Goal: Transaction & Acquisition: Purchase product/service

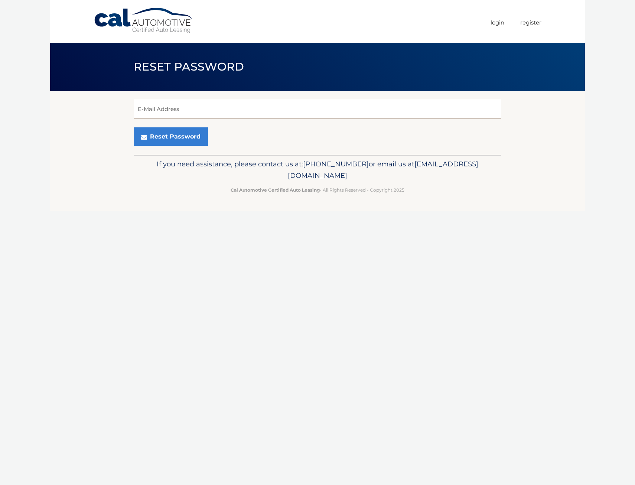
drag, startPoint x: 224, startPoint y: 108, endPoint x: 219, endPoint y: 107, distance: 5.2
click at [224, 108] on input "E-Mail Address" at bounding box center [318, 109] width 368 height 19
click at [498, 23] on link "Login" at bounding box center [497, 22] width 14 height 12
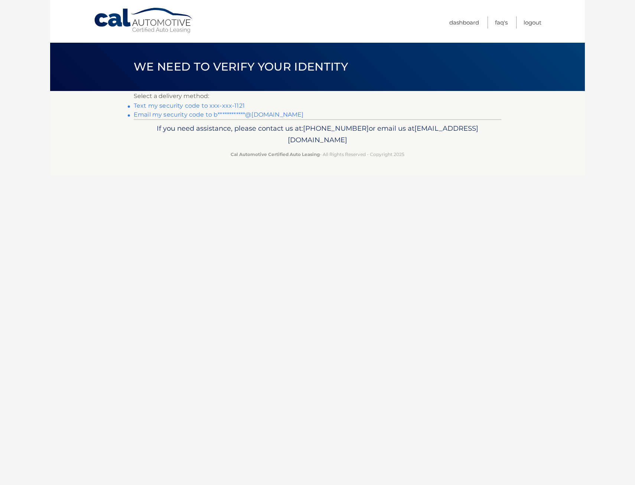
click at [209, 106] on link "Text my security code to xxx-xxx-1121" at bounding box center [189, 105] width 111 height 7
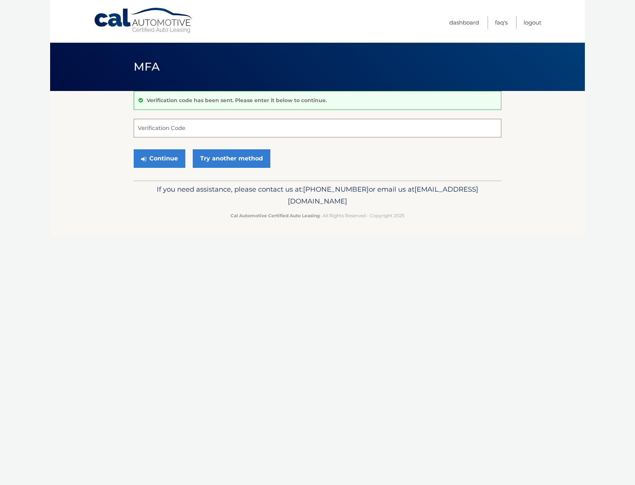
click at [157, 127] on input "Verification Code" at bounding box center [318, 128] width 368 height 19
type input "276296"
click at [134, 149] on button "Continue" at bounding box center [160, 158] width 52 height 19
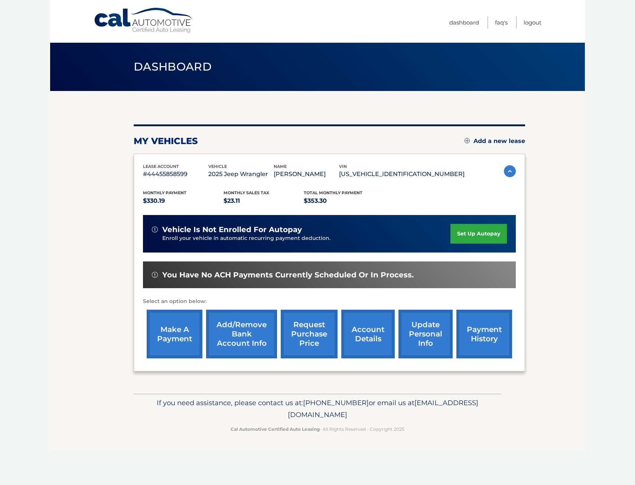
click at [488, 333] on link "payment history" at bounding box center [484, 334] width 56 height 49
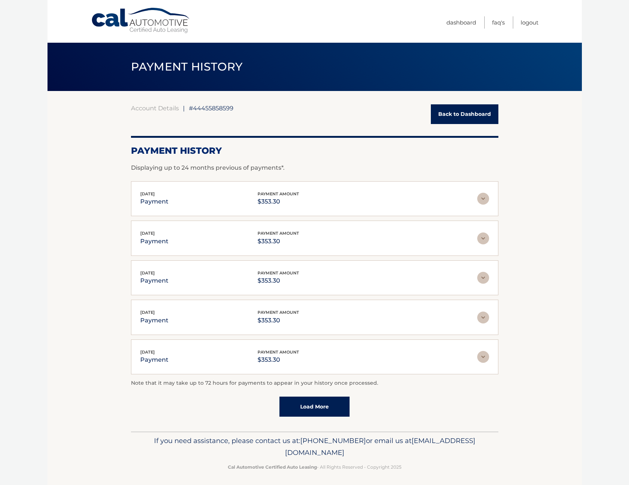
click at [455, 113] on link "Back to Dashboard" at bounding box center [465, 114] width 68 height 20
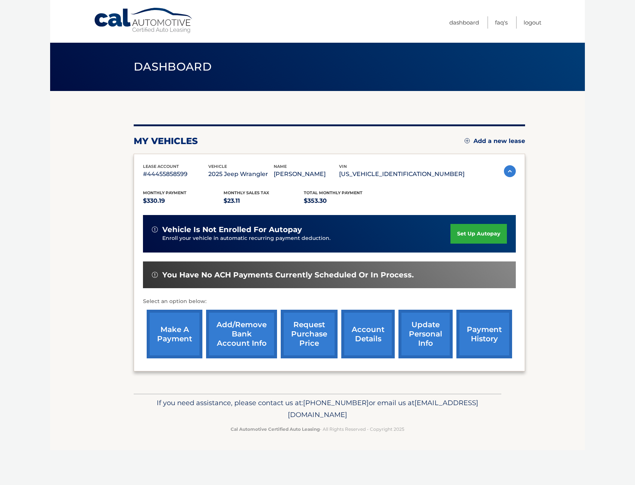
click at [190, 333] on link "make a payment" at bounding box center [175, 334] width 56 height 49
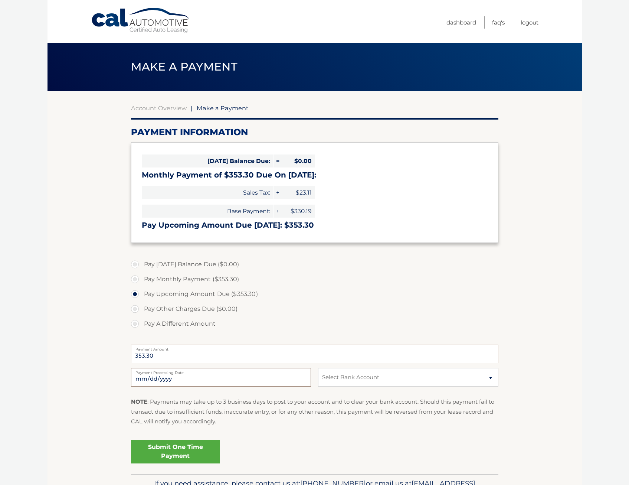
click at [149, 379] on input "2025-10-09" at bounding box center [221, 377] width 180 height 19
type input "2025-10-11"
click at [339, 376] on select "Select Bank Account Savings NORTHWEST FEDERAL CREDIT UNION *****1089 Checking T…" at bounding box center [408, 377] width 180 height 19
select select "MTlkMjNjYTUtMTQ4NS00Mjc3LWI2MTMtODYzYjQ3ZTBkOTg0"
click at [318, 368] on select "Select Bank Account Savings NORTHWEST FEDERAL CREDIT UNION *****1089 Checking T…" at bounding box center [408, 377] width 180 height 19
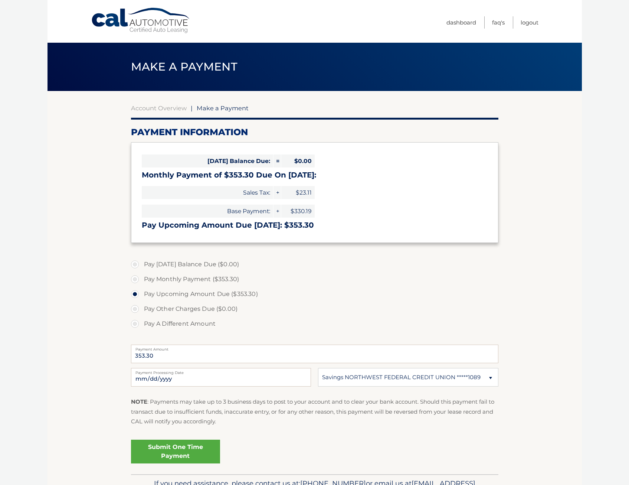
click at [186, 448] on link "Submit One Time Payment" at bounding box center [175, 452] width 89 height 24
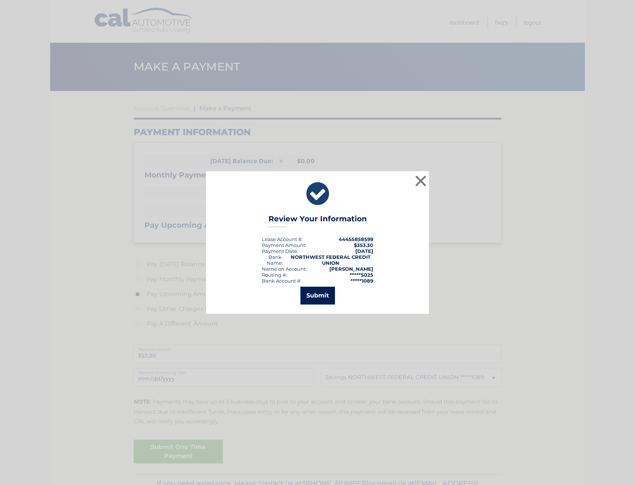
click at [316, 295] on button "Submit" at bounding box center [317, 296] width 35 height 18
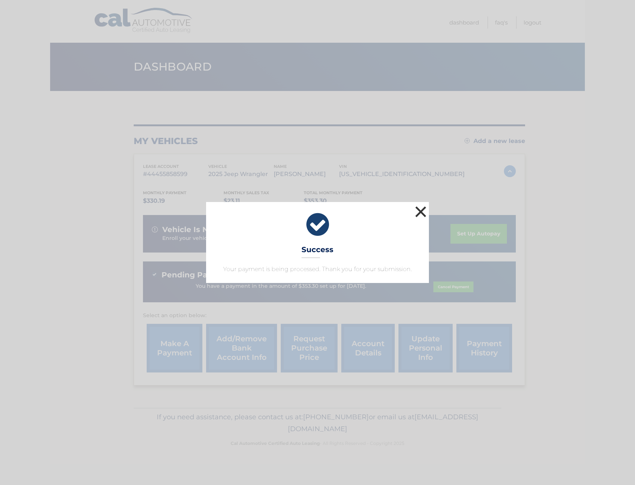
click at [423, 210] on button "×" at bounding box center [420, 211] width 15 height 15
